Goal: Task Accomplishment & Management: Use online tool/utility

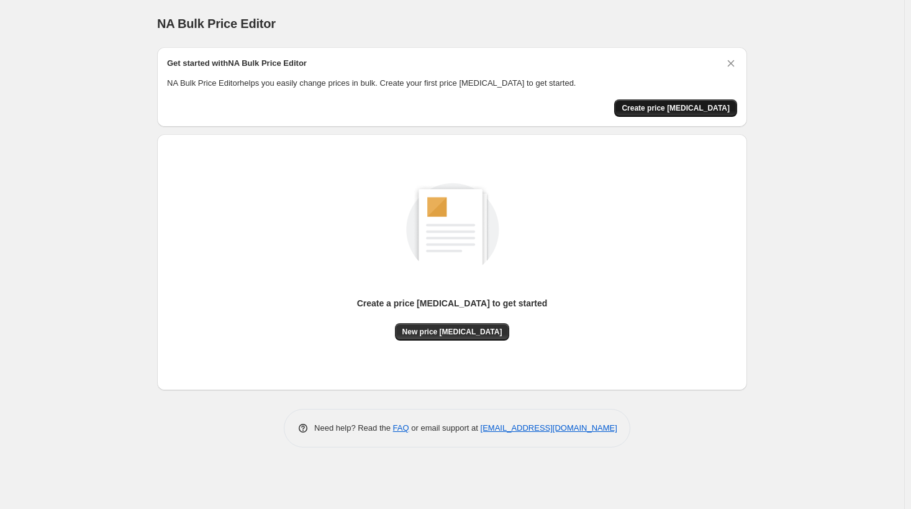
click at [672, 110] on span "Create price [MEDICAL_DATA]" at bounding box center [676, 108] width 108 height 10
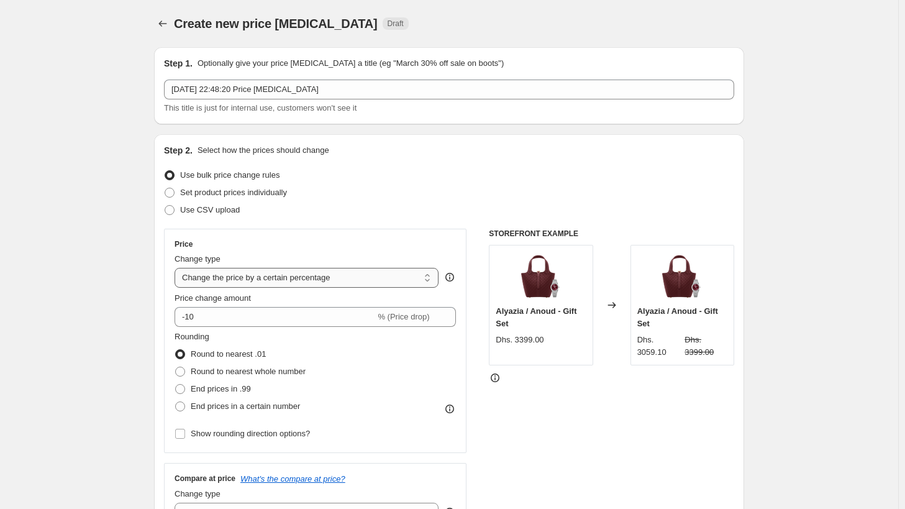
click at [224, 273] on select "Change the price to a certain amount Change the price by a certain amount Chang…" at bounding box center [306, 278] width 264 height 20
select select "to"
click at [178, 268] on select "Change the price to a certain amount Change the price by a certain amount Chang…" at bounding box center [306, 278] width 264 height 20
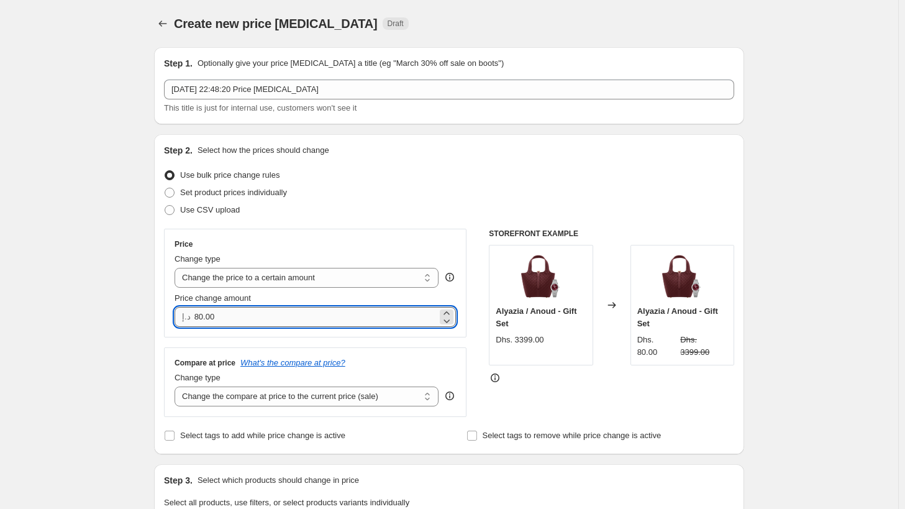
click at [245, 314] on input "80.00" at bounding box center [315, 317] width 243 height 20
drag, startPoint x: 245, startPoint y: 314, endPoint x: 185, endPoint y: 323, distance: 60.3
click at [185, 323] on div "د.إ 80.00" at bounding box center [314, 317] width 281 height 20
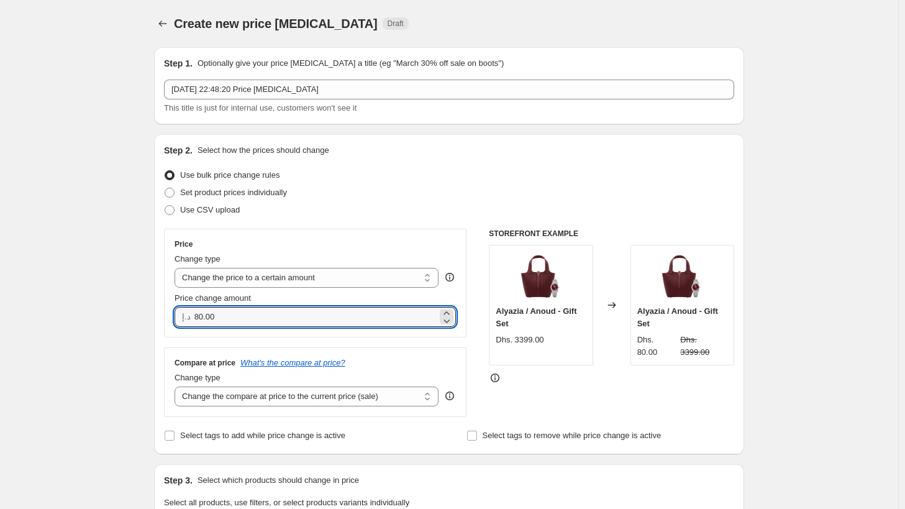
drag, startPoint x: 230, startPoint y: 322, endPoint x: 107, endPoint y: 310, distance: 123.5
type input "90.00"
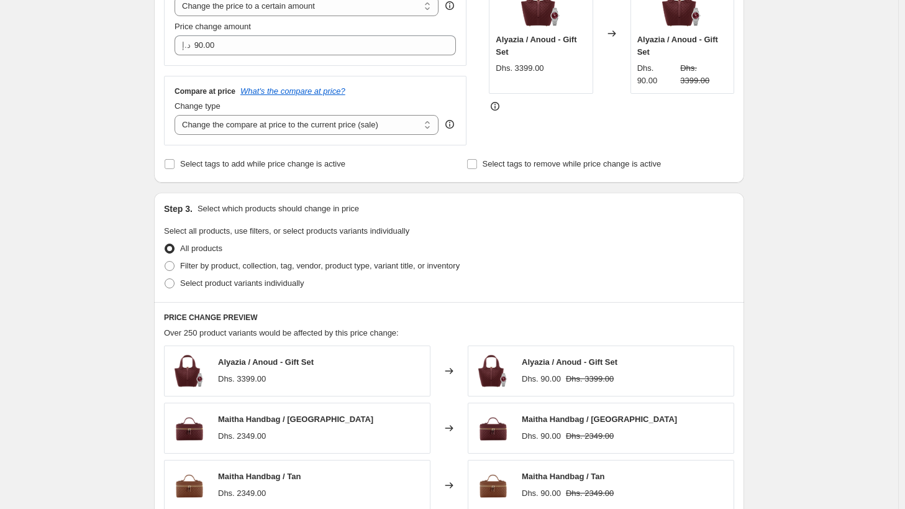
scroll to position [435, 0]
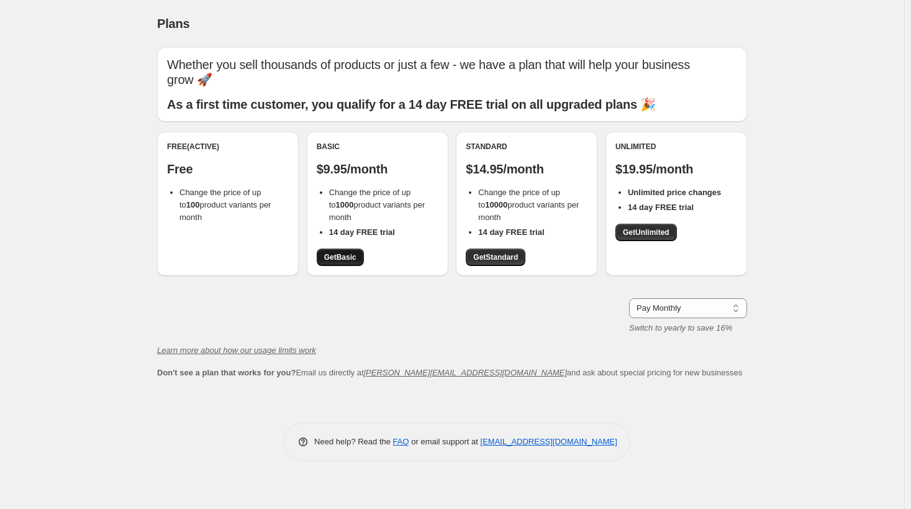
click at [332, 261] on span "Get Basic" at bounding box center [340, 257] width 32 height 10
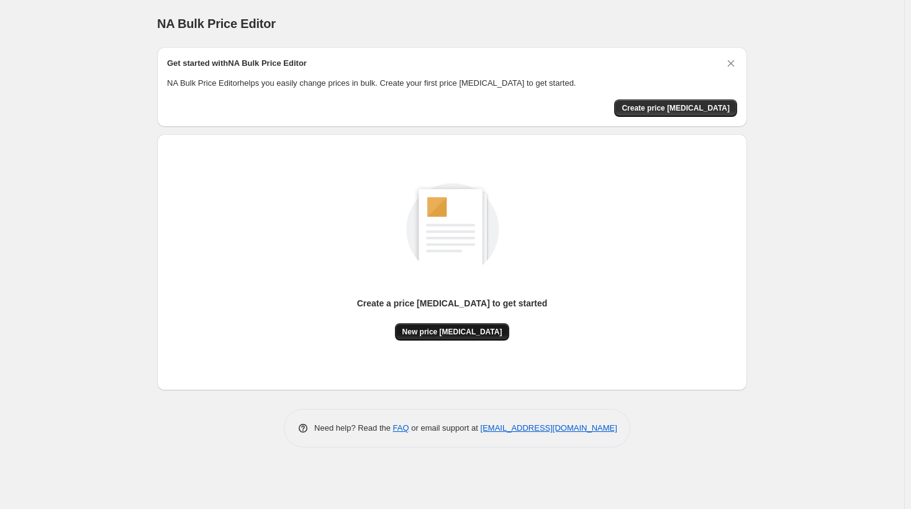
click at [466, 325] on button "New price [MEDICAL_DATA]" at bounding box center [452, 331] width 115 height 17
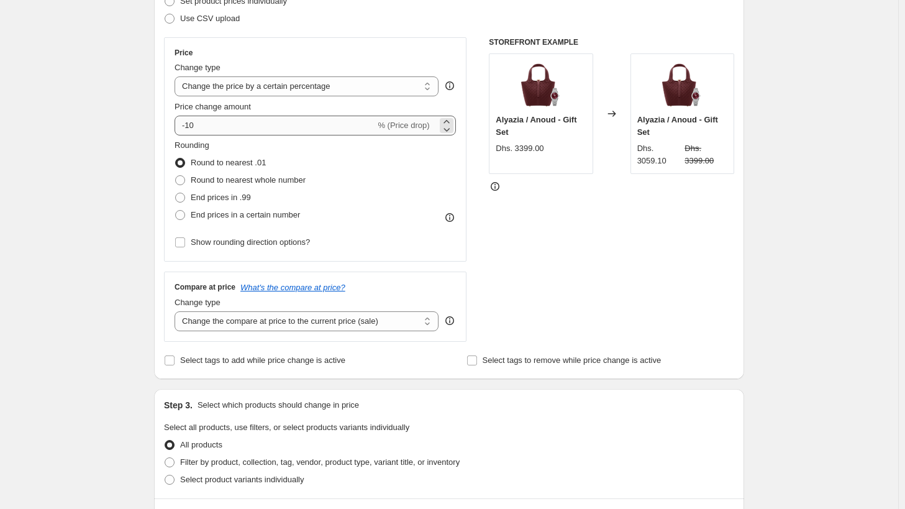
scroll to position [186, 0]
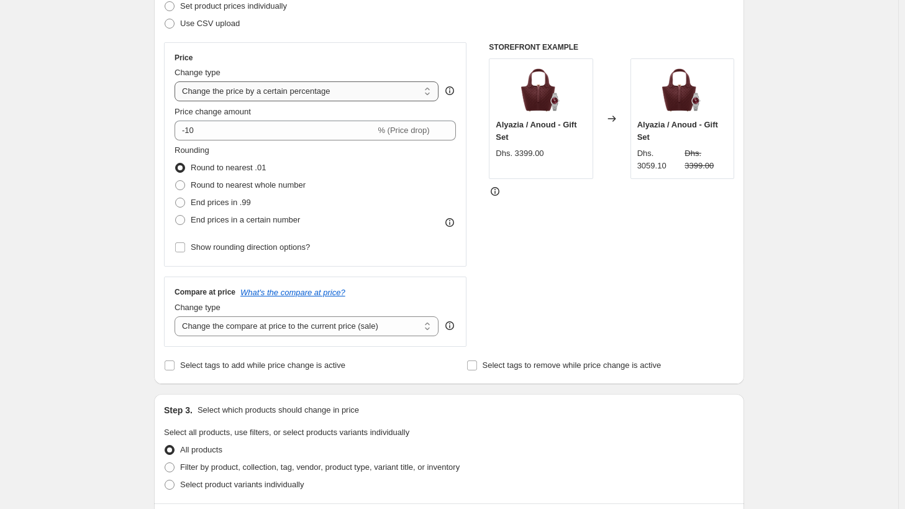
click at [230, 93] on select "Change the price to a certain amount Change the price by a certain amount Chang…" at bounding box center [306, 91] width 264 height 20
select select "to"
click at [178, 81] on select "Change the price to a certain amount Change the price by a certain amount Chang…" at bounding box center [306, 91] width 264 height 20
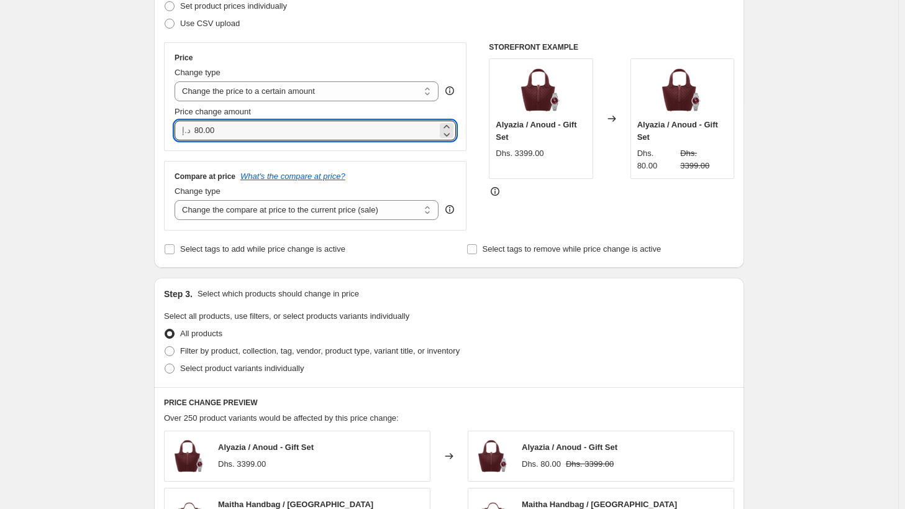
drag, startPoint x: 230, startPoint y: 129, endPoint x: 161, endPoint y: 133, distance: 68.4
click at [161, 132] on div "Step 2. Select how the prices should change Use bulk price change rules Set pro…" at bounding box center [449, 108] width 590 height 320
type input "90.00"
click at [166, 143] on div "Step 2. Select how the prices should change Use bulk price change rules Set pro…" at bounding box center [449, 108] width 590 height 320
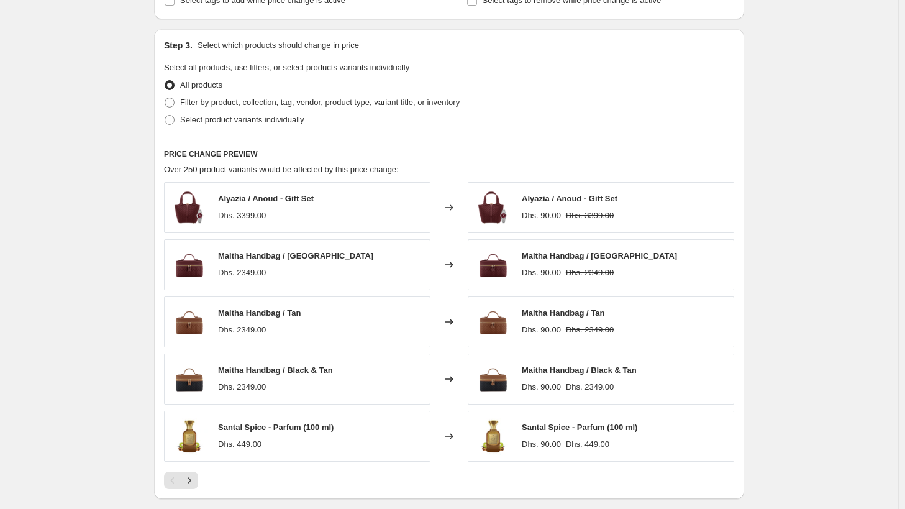
scroll to position [613, 0]
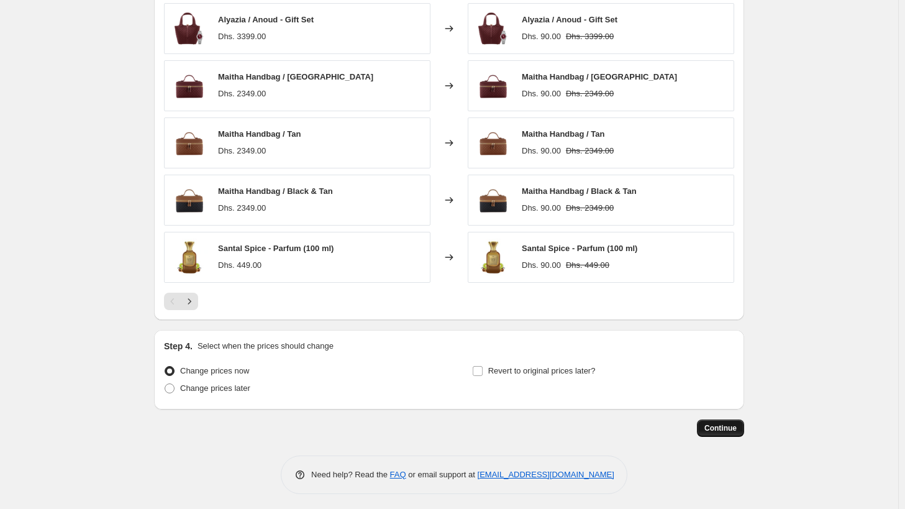
click at [709, 430] on button "Continue" at bounding box center [720, 427] width 47 height 17
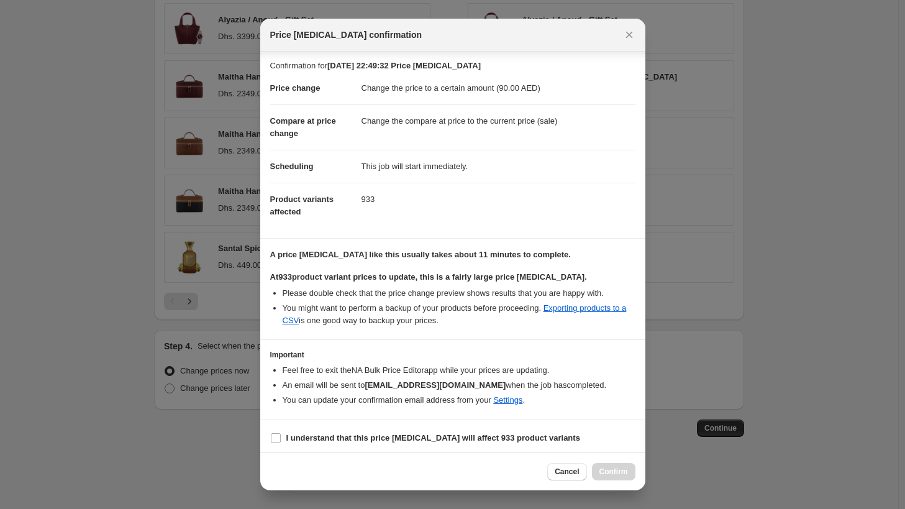
scroll to position [4, 0]
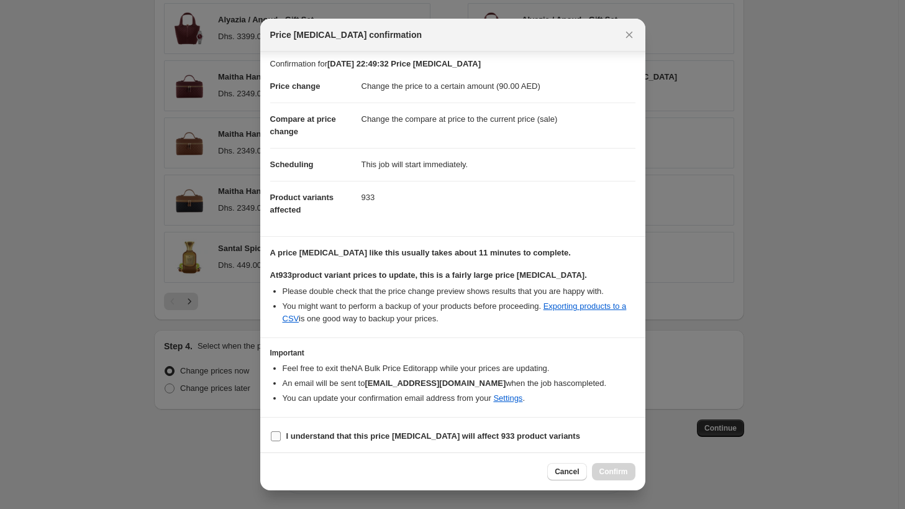
click at [290, 432] on b "I understand that this price change job will affect 933 product variants" at bounding box center [433, 435] width 294 height 9
click at [281, 432] on input "I understand that this price change job will affect 933 product variants" at bounding box center [276, 436] width 10 height 10
checkbox input "true"
click at [607, 468] on span "Confirm" at bounding box center [613, 471] width 29 height 10
